Goal: Task Accomplishment & Management: Manage account settings

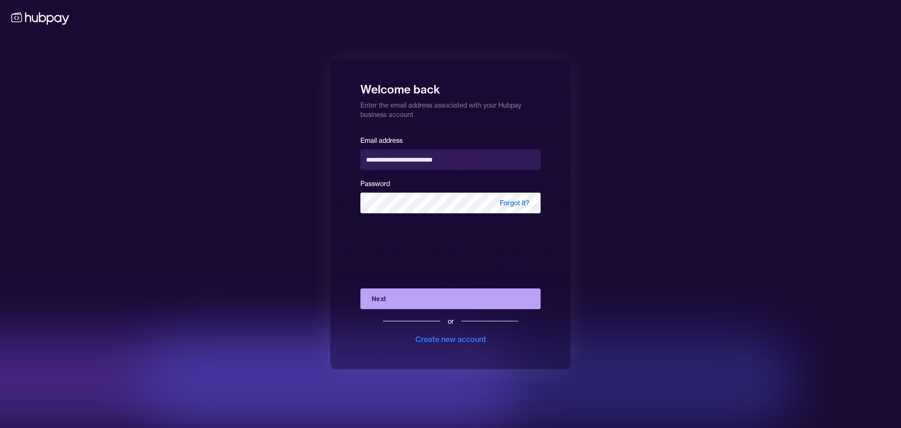
click at [253, 255] on div "**********" at bounding box center [450, 214] width 901 height 428
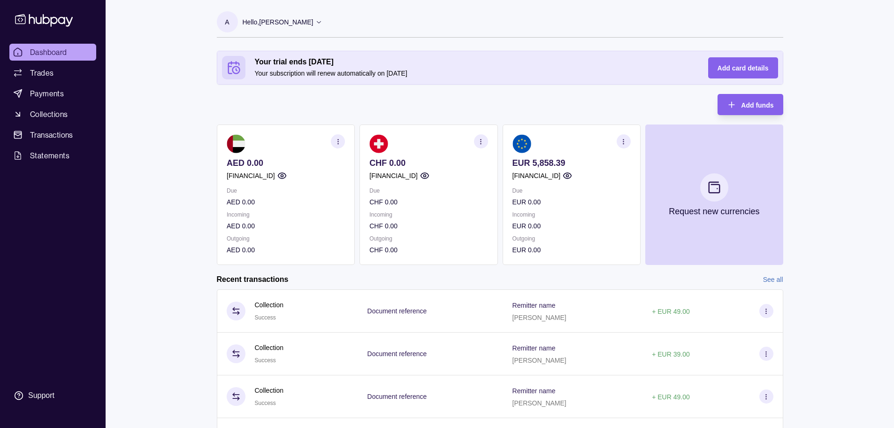
click at [172, 201] on div "Dashboard Trades Payments Collections Transactions Statements Support A Hello, …" at bounding box center [447, 266] width 894 height 533
click at [578, 99] on div "Your trial ends in 5 days Your subscription will renew automatically on 28 Aug …" at bounding box center [500, 158] width 567 height 214
